Goal: Information Seeking & Learning: Find specific fact

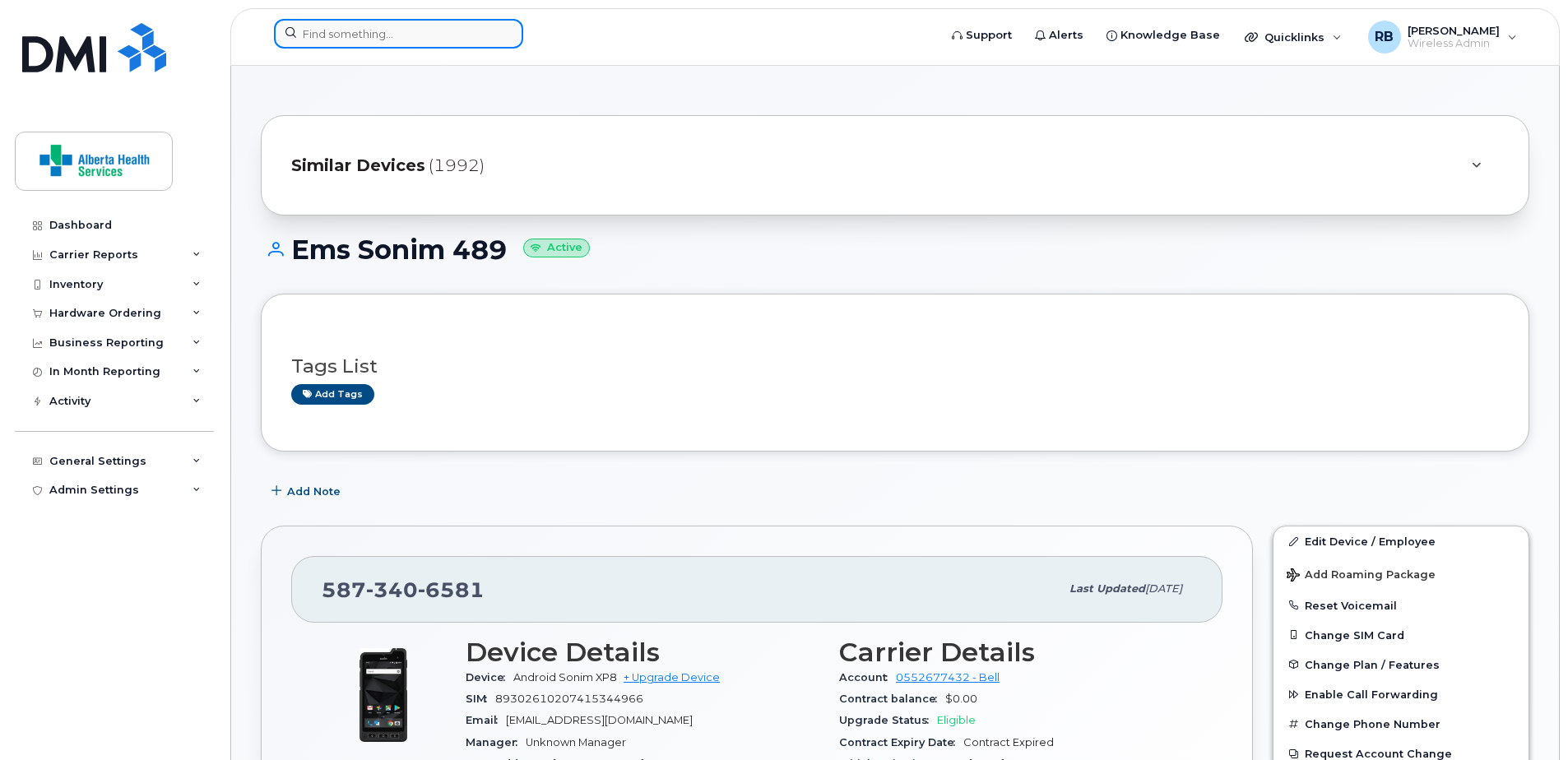
click at [409, 29] on input at bounding box center [399, 34] width 249 height 30
paste input "016512001021183"
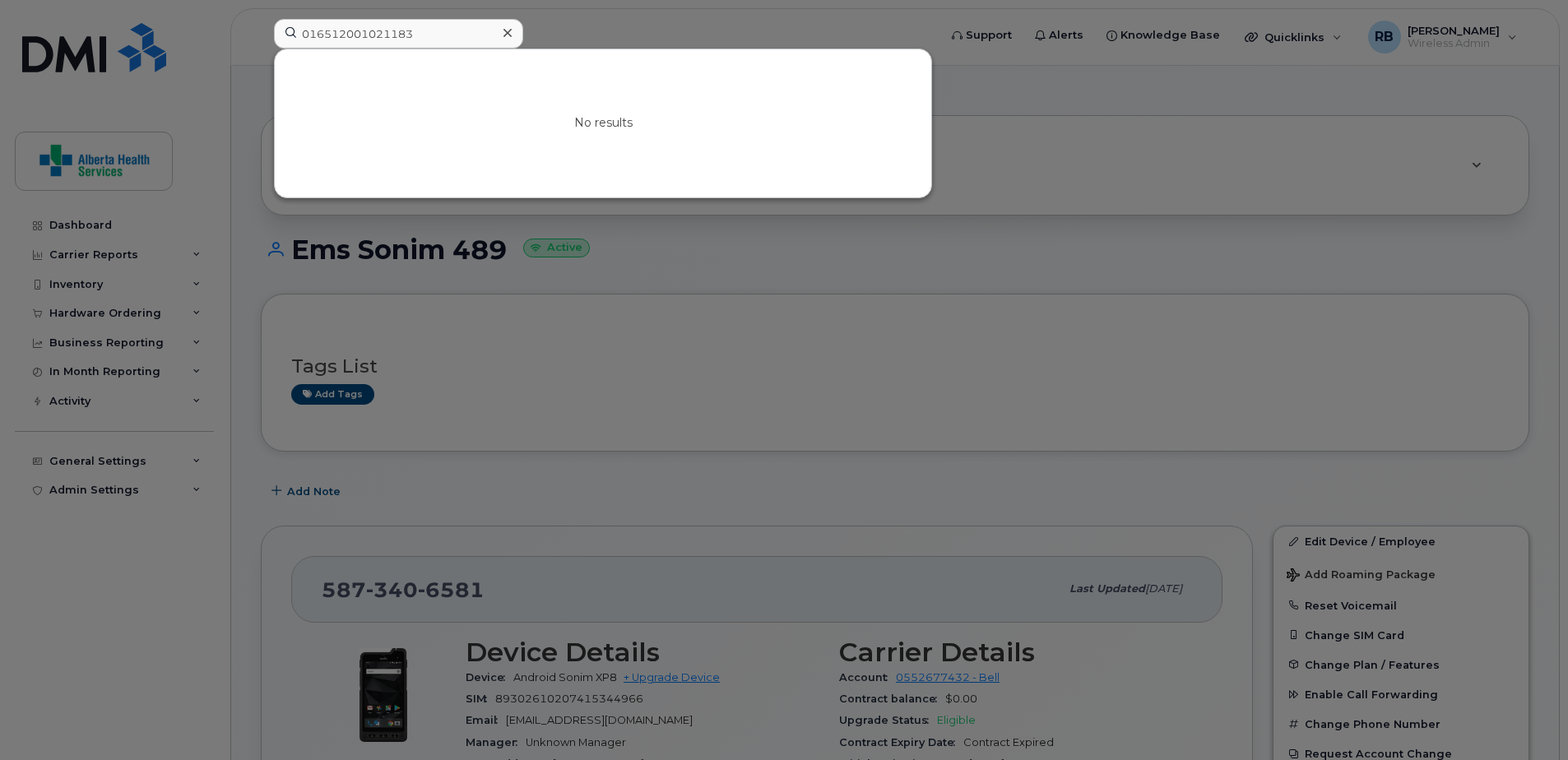
drag, startPoint x: 586, startPoint y: 23, endPoint x: 531, endPoint y: 44, distance: 58.9
click at [585, 23] on div at bounding box center [784, 380] width 1568 height 760
drag, startPoint x: 502, startPoint y: 36, endPoint x: 235, endPoint y: 16, distance: 267.7
click at [261, 19] on div "016512001021183 No results" at bounding box center [600, 37] width 679 height 36
paste input "9302610207414471174"
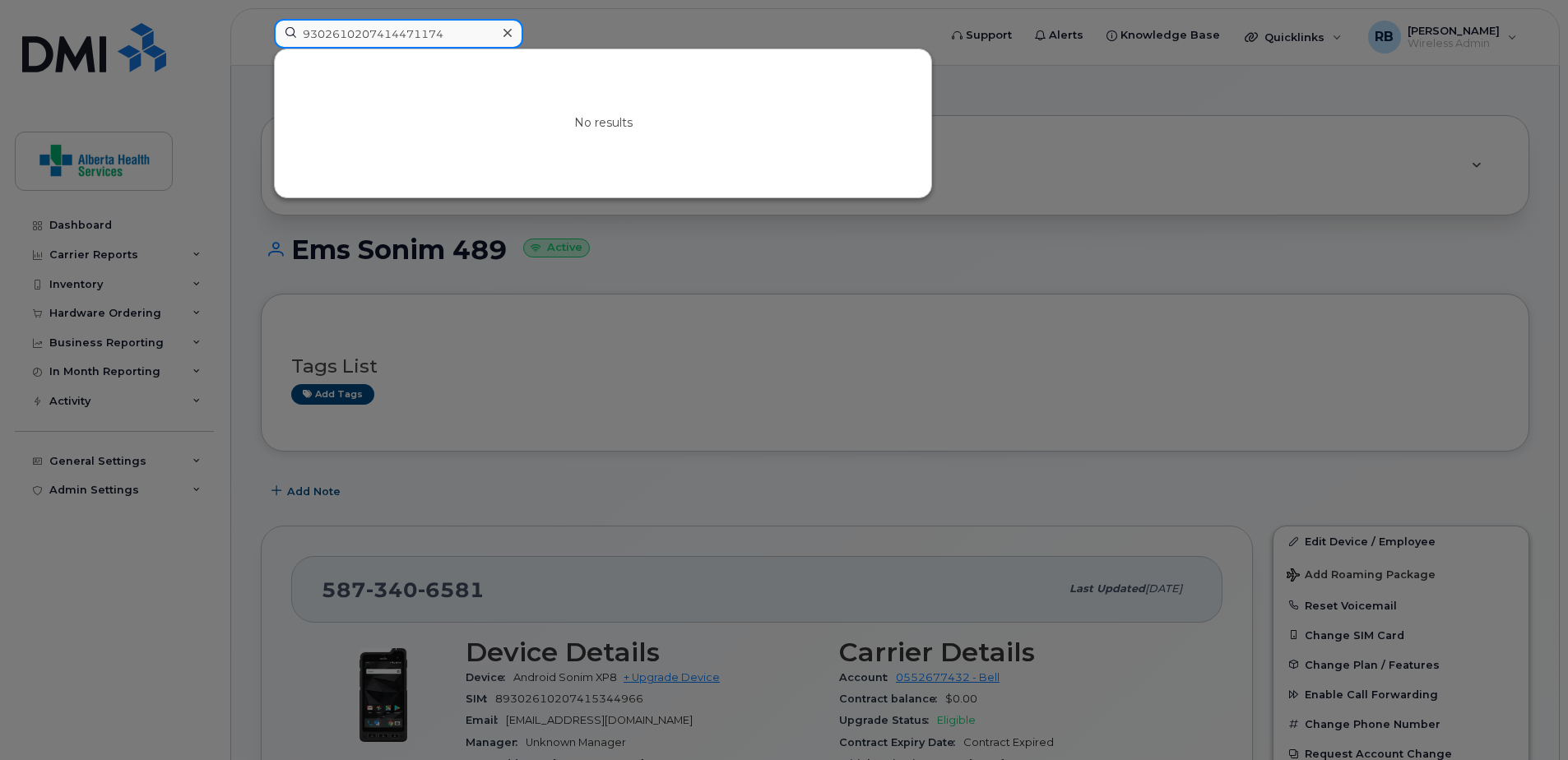
click at [301, 33] on input "9302610207414471174" at bounding box center [399, 34] width 249 height 30
click at [476, 34] on input "89302610207414471174" at bounding box center [399, 34] width 249 height 30
drag, startPoint x: 478, startPoint y: 32, endPoint x: 114, endPoint y: -27, distance: 368.8
paste input "66"
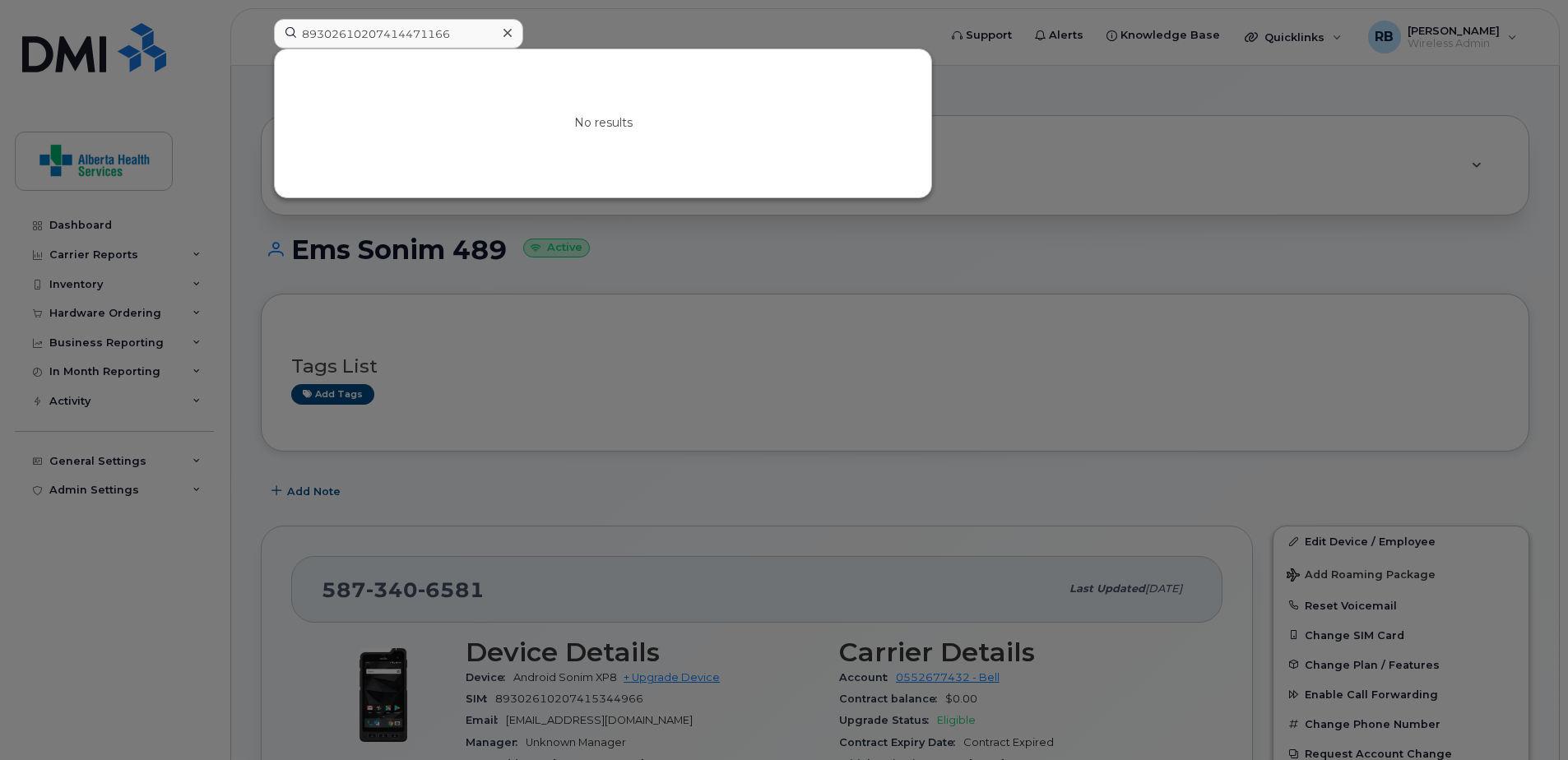
click at [1141, 139] on div at bounding box center [784, 380] width 1568 height 760
drag, startPoint x: 365, startPoint y: 40, endPoint x: 268, endPoint y: 23, distance: 98.5
click at [273, 24] on div "89302610207414471166 No results" at bounding box center [600, 37] width 679 height 36
paste input "CV430509GR"
drag, startPoint x: 430, startPoint y: 33, endPoint x: 118, endPoint y: 25, distance: 312.1
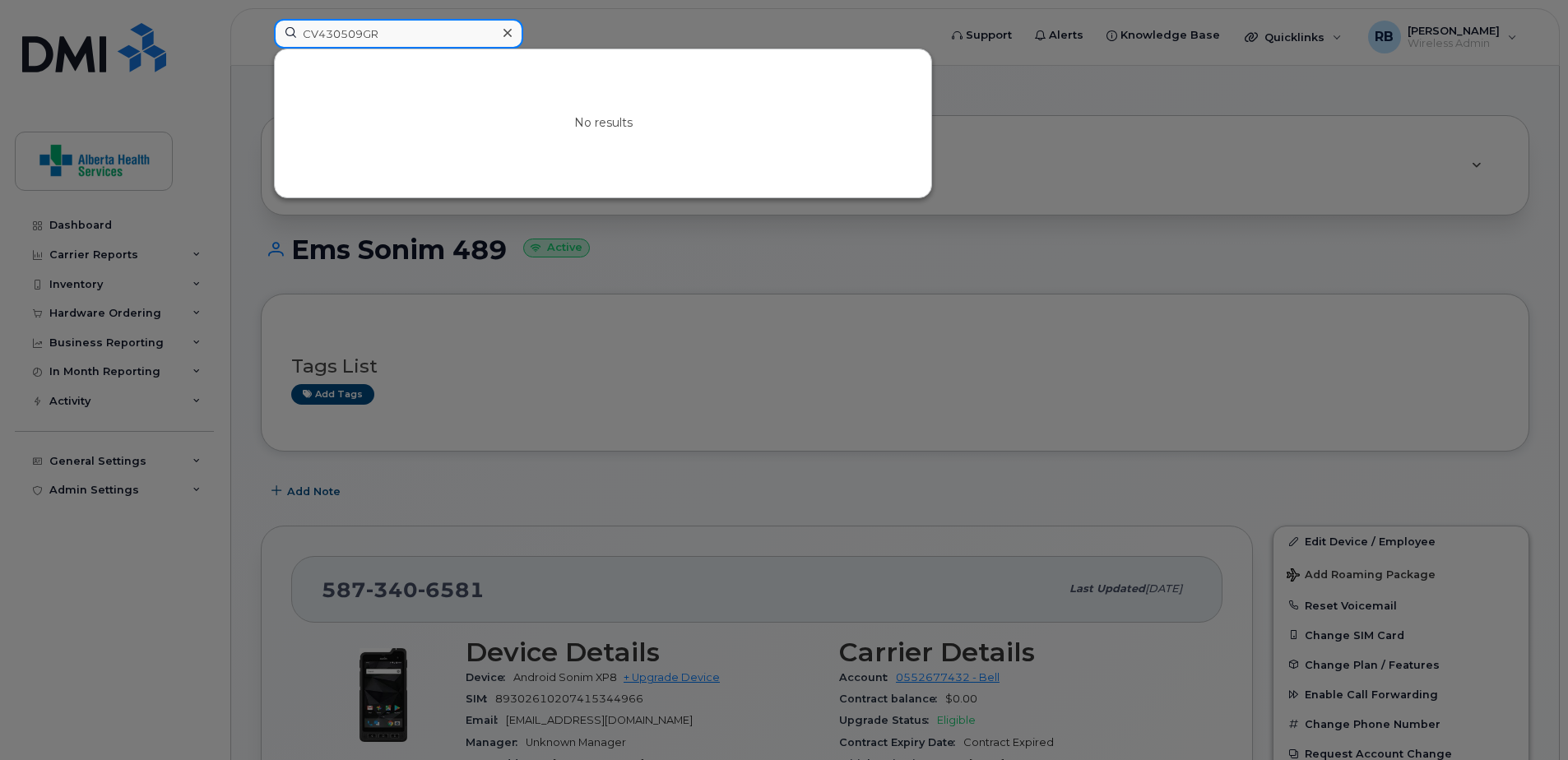
click at [261, 25] on div "CV430509GR No results" at bounding box center [600, 37] width 679 height 36
paste input "016512001017199"
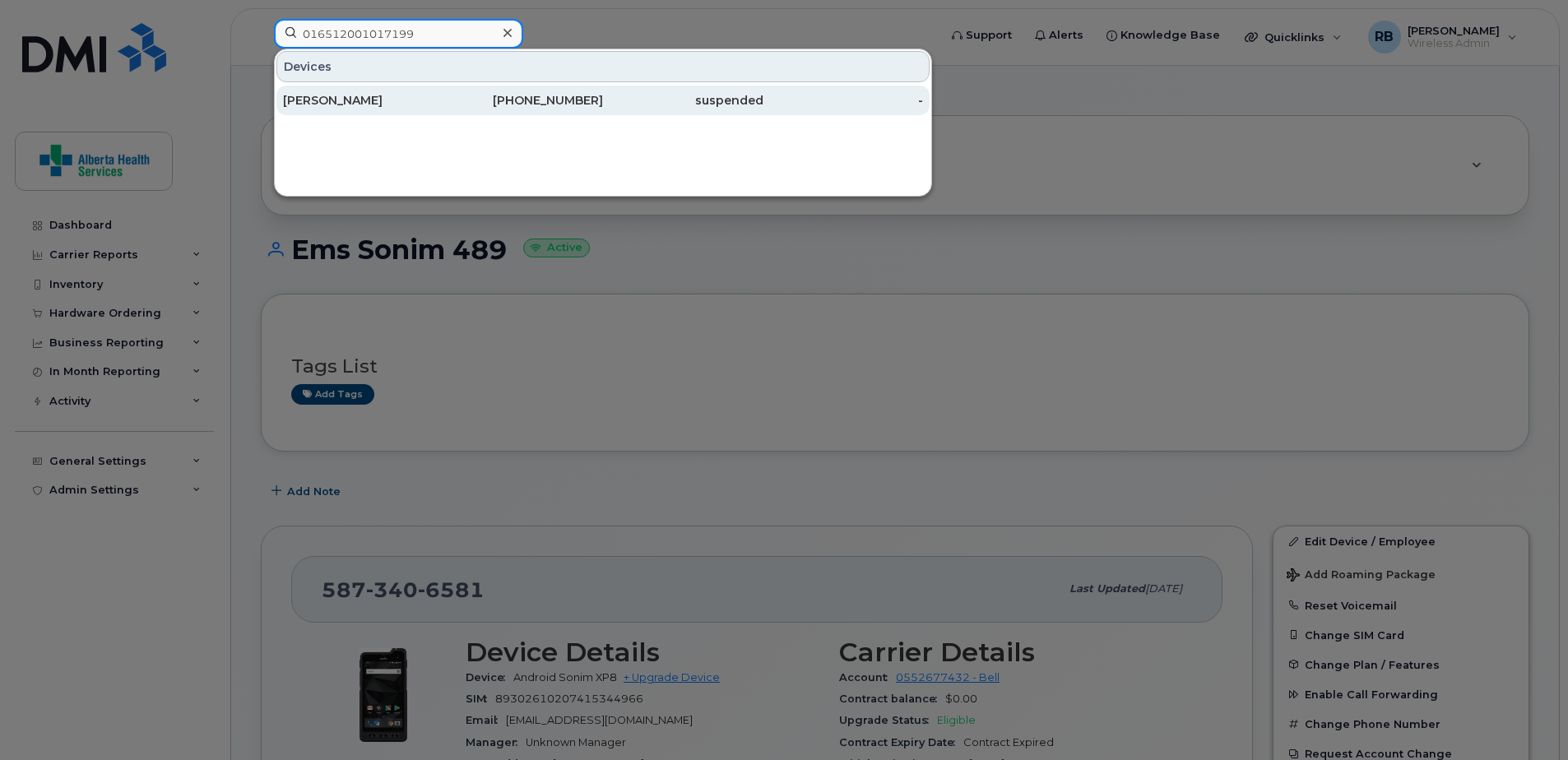
type input "016512001017199"
click at [416, 101] on div "[PERSON_NAME]" at bounding box center [363, 100] width 161 height 17
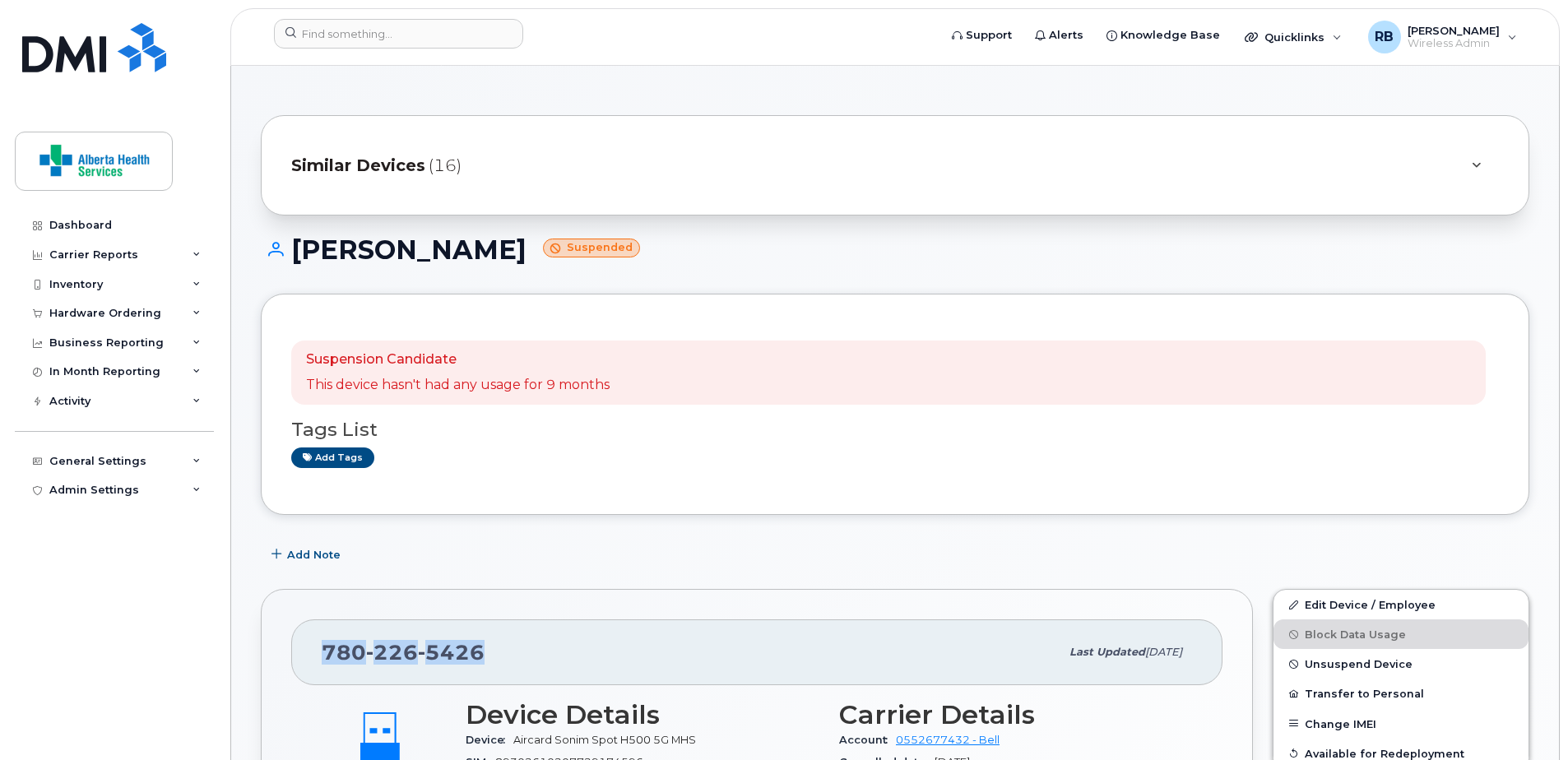
drag, startPoint x: 497, startPoint y: 659, endPoint x: 325, endPoint y: 680, distance: 173.3
click at [325, 680] on div "[PHONE_NUMBER] Last updated [DATE]" at bounding box center [756, 652] width 931 height 66
copy span "[PHONE_NUMBER]"
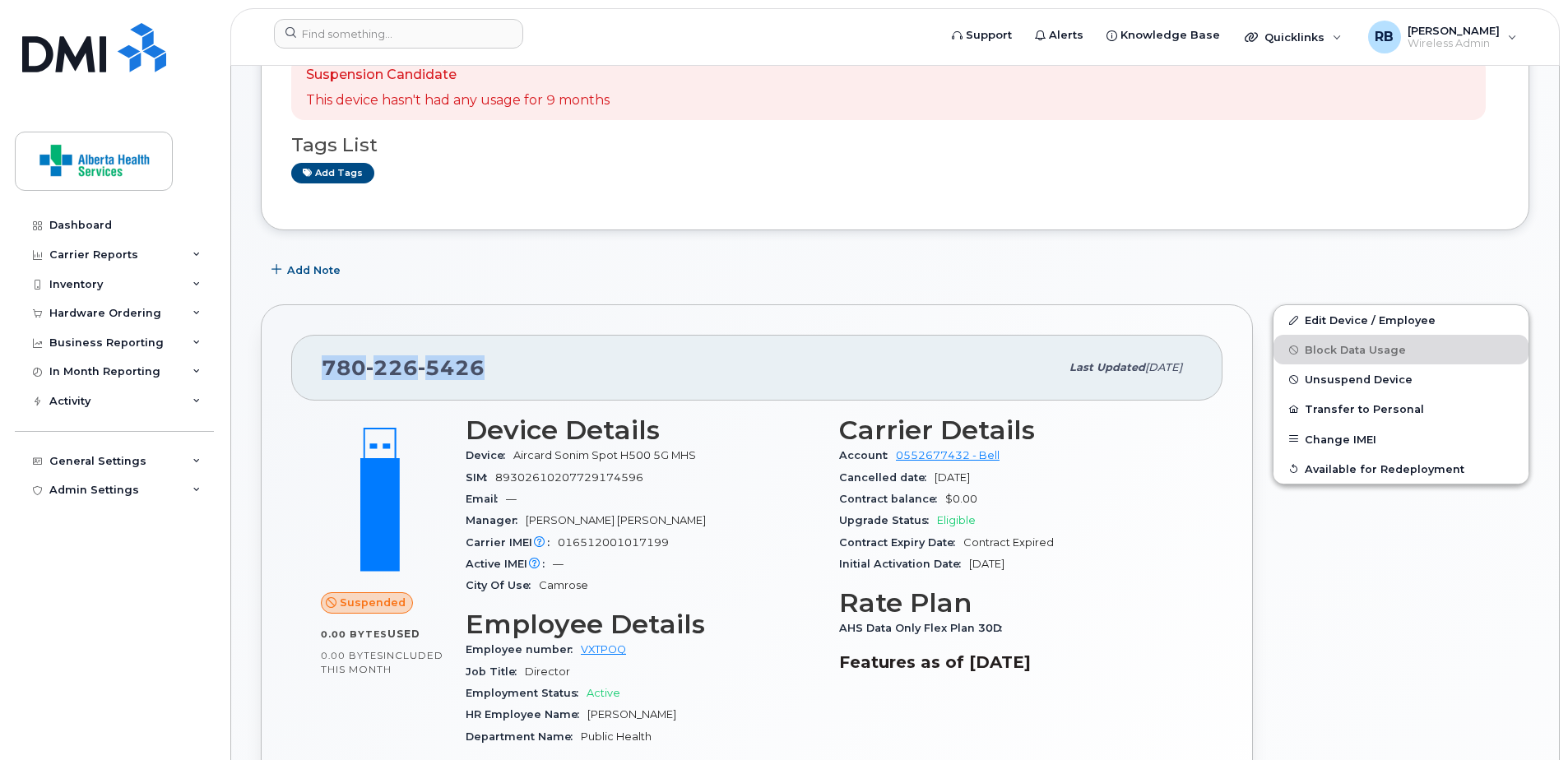
scroll to position [329, 0]
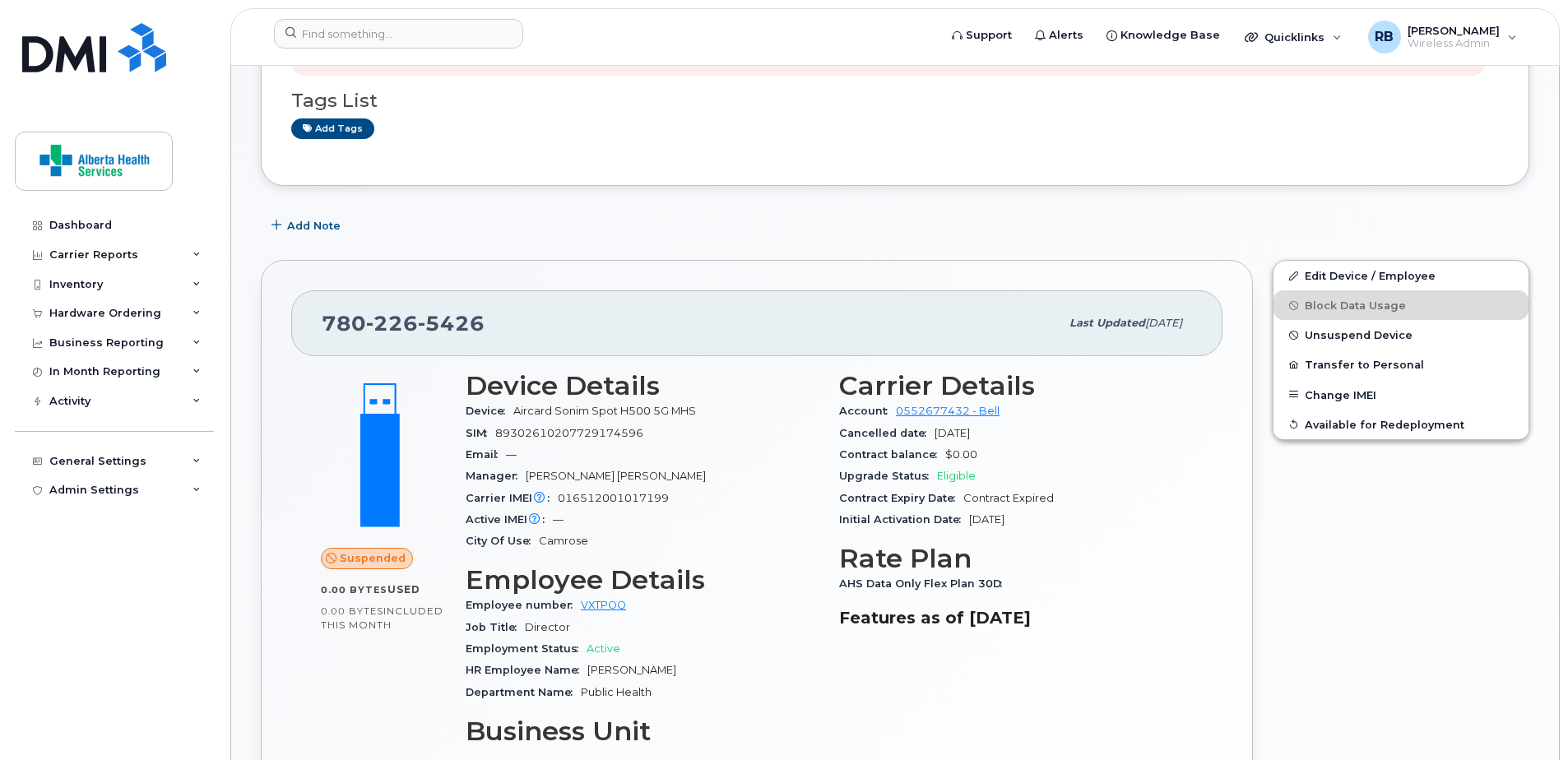
click at [1011, 177] on div "Suspension Candidate This device hasn't had any usage for 9 months Tags List Ad…" at bounding box center [895, 76] width 1268 height 221
